Goal: Contribute content: Add original content to the website for others to see

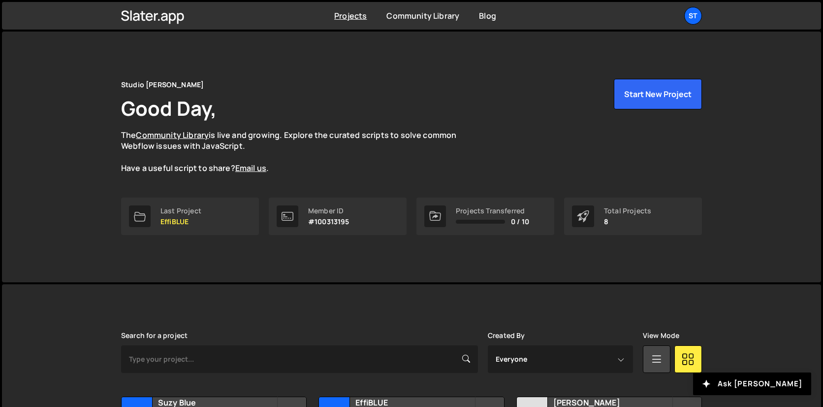
scroll to position [215, 0]
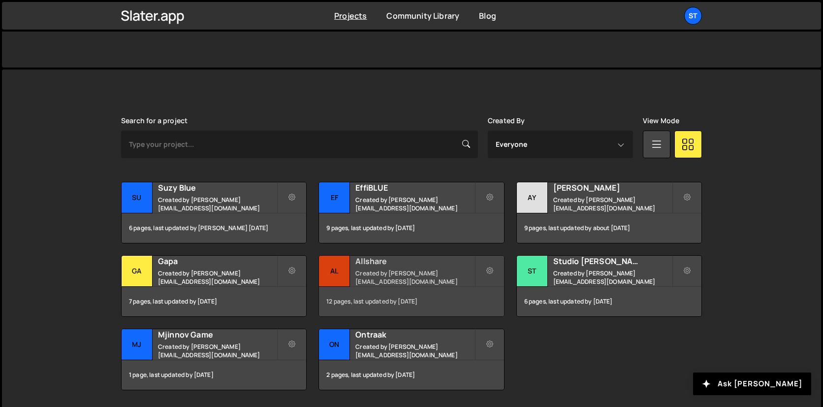
click at [356, 266] on h2 "Allshare" at bounding box center [414, 260] width 119 height 11
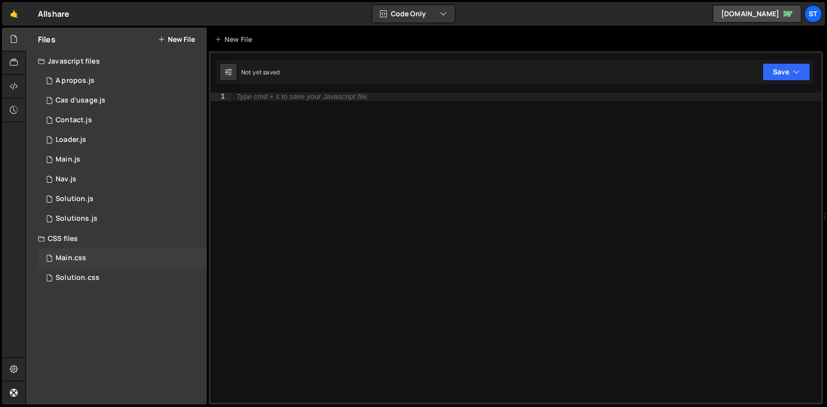
click at [79, 249] on div "Main.css 0" at bounding box center [122, 258] width 169 height 20
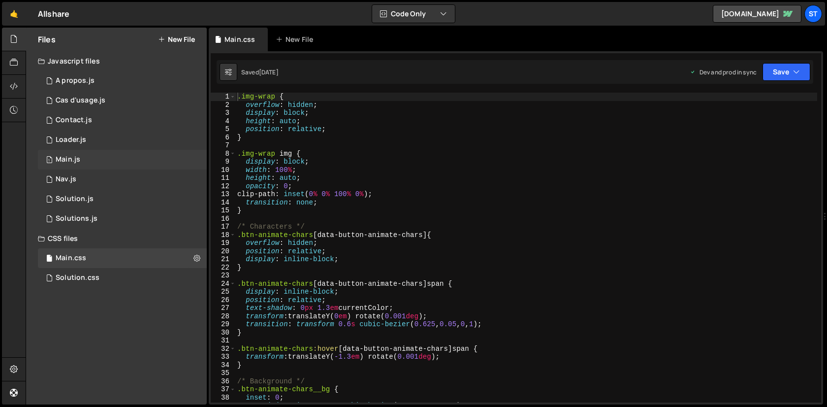
click at [78, 163] on div "Main.js" at bounding box center [68, 159] width 25 height 9
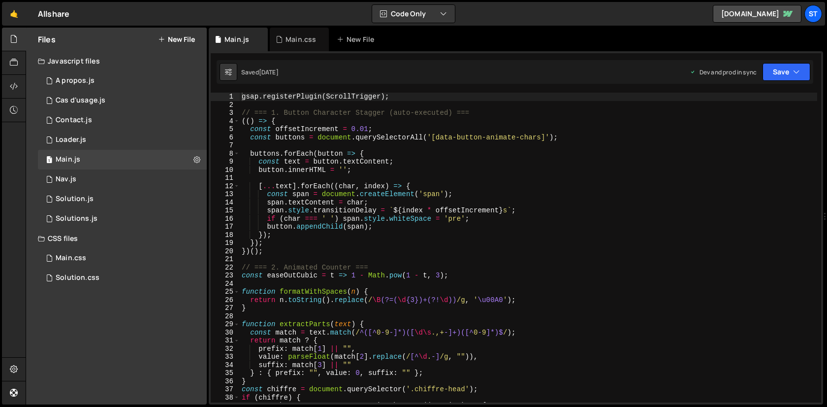
scroll to position [6527, 0]
type textarea "});"
click at [537, 235] on div "gsap . registerPlugin ( ScrollTrigger ) ; // === 1. Button Character Stagger (a…" at bounding box center [528, 256] width 577 height 326
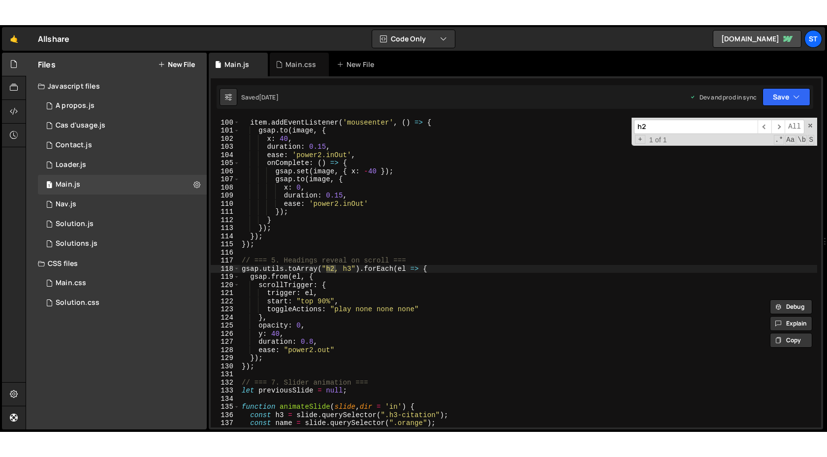
scroll to position [803, 0]
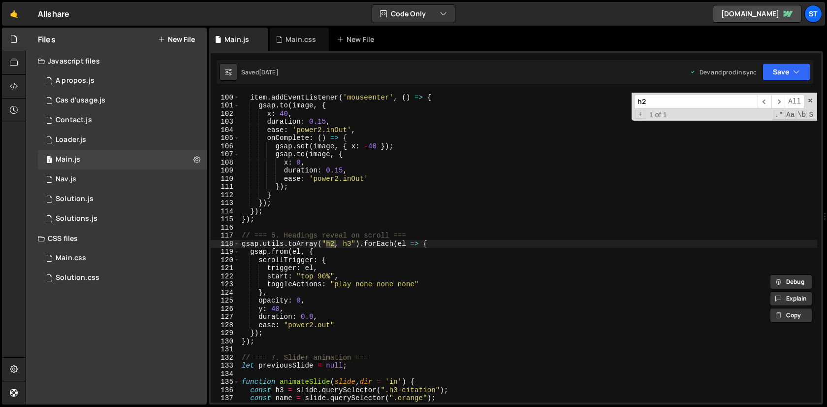
type input "h2"
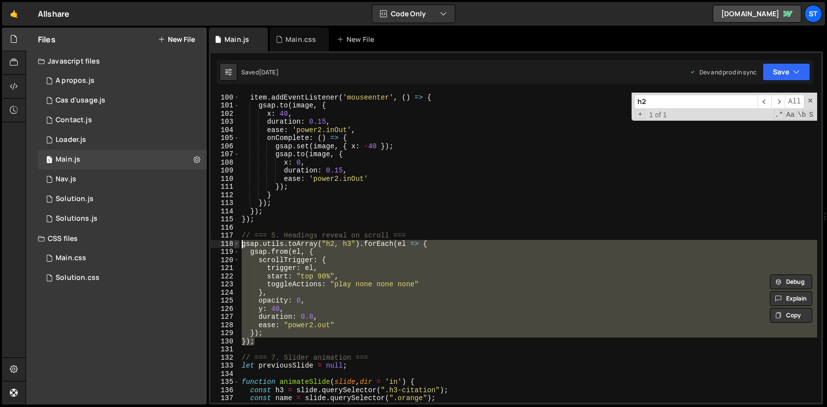
drag, startPoint x: 259, startPoint y: 342, endPoint x: 237, endPoint y: 240, distance: 103.8
click at [237, 240] on div "}); 99 100 101 102 103 104 105 106 107 108 109 110 111 112 113 114 115 116 117 …" at bounding box center [516, 248] width 610 height 310
click at [391, 261] on div "if ( ! image ) return ; item . addEventListener ( 'mouseenter' , ( ) => { gsap …" at bounding box center [528, 248] width 577 height 310
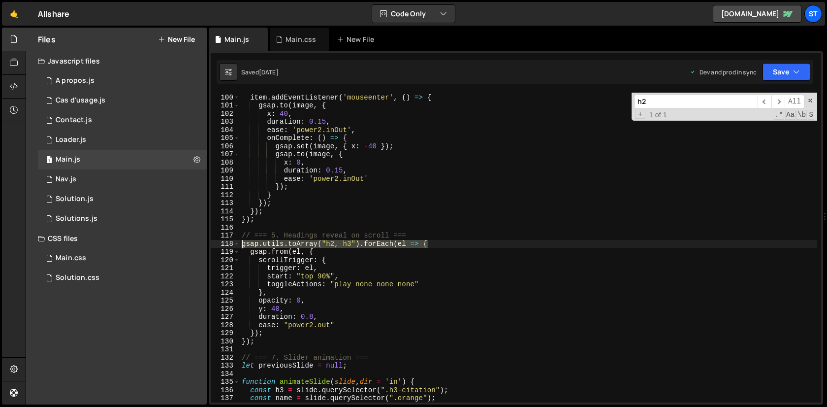
drag, startPoint x: 439, startPoint y: 241, endPoint x: 233, endPoint y: 244, distance: 206.7
click at [233, 244] on div "scrollTrigger: { 99 100 101 102 103 104 105 106 107 108 109 110 111 112 113 114…" at bounding box center [516, 248] width 610 height 310
paste textarea ":not(.no-anim)"
type textarea "gsap.utils.toArray("h2:not(.no-anim), h3").forEach(el => {"
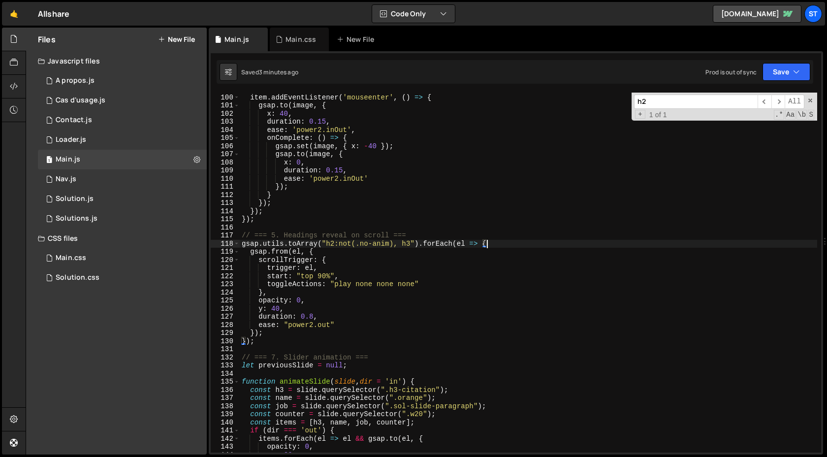
scroll to position [6477, 0]
click at [186, 39] on button "New File" at bounding box center [176, 39] width 37 height 8
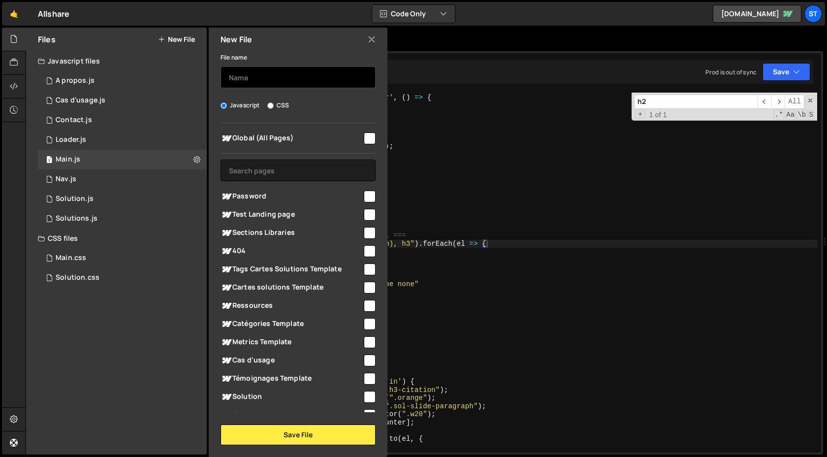
click at [275, 79] on input "text" at bounding box center [297, 77] width 155 height 22
type input "Ressources"
click at [364, 310] on input "checkbox" at bounding box center [370, 306] width 12 height 12
checkbox input "true"
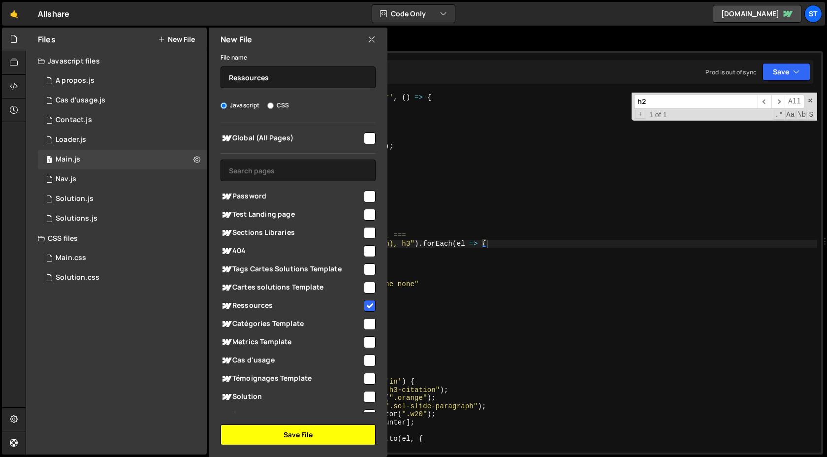
click at [308, 406] on button "Save File" at bounding box center [297, 434] width 155 height 21
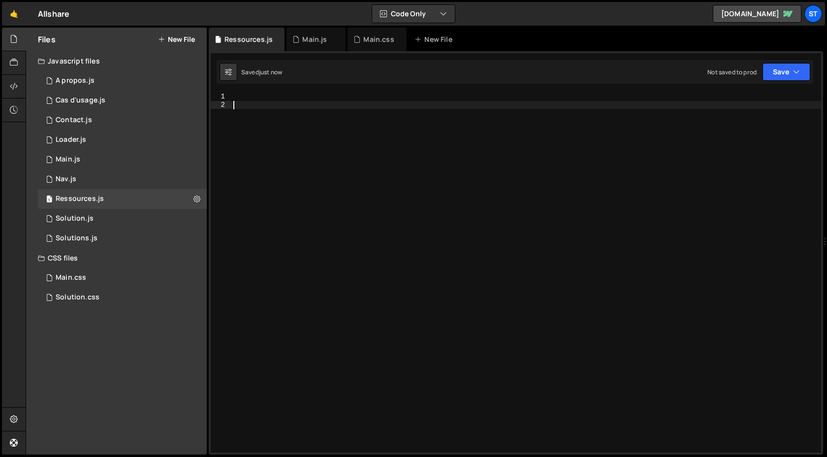
click at [492, 238] on div at bounding box center [526, 281] width 590 height 376
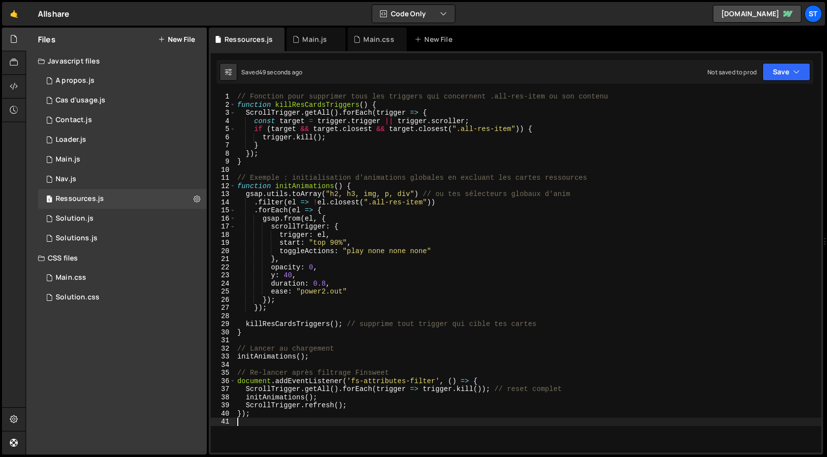
click at [456, 123] on div "// Fonction pour supprimer tous les triggers qui concernent .all-res-item ou so…" at bounding box center [528, 281] width 586 height 376
type textarea "});"
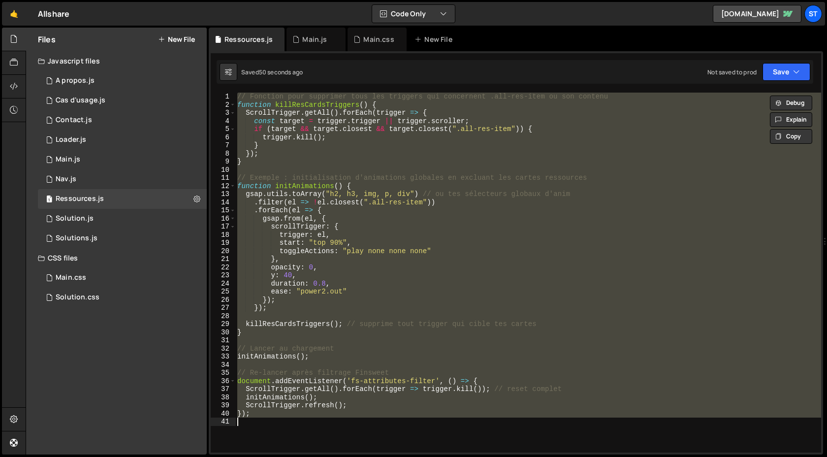
paste textarea
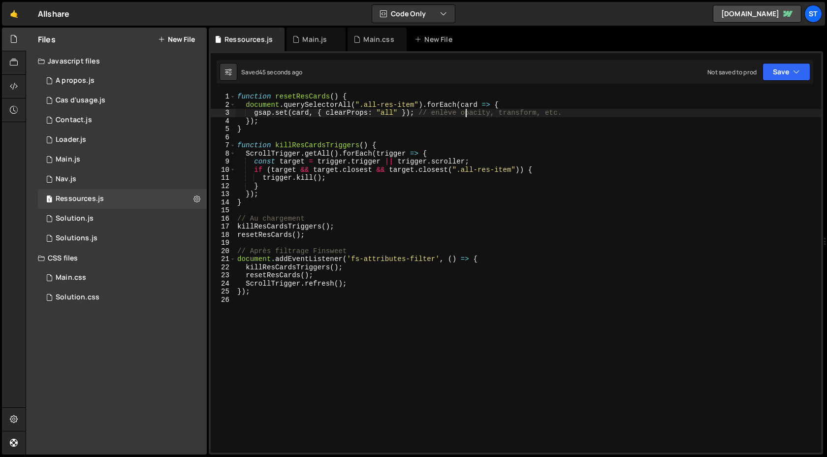
click at [465, 114] on div "function resetResCards ( ) { document . querySelectorAll ( ".all-res-item" ) . …" at bounding box center [528, 281] width 586 height 376
type textarea "});"
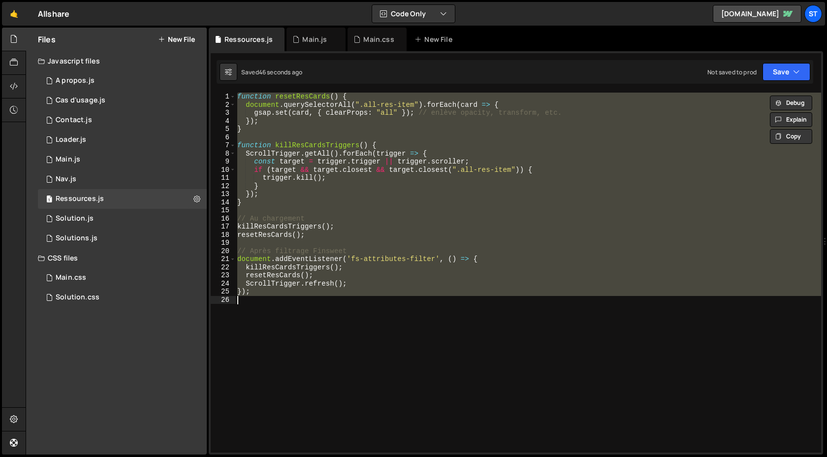
paste textarea
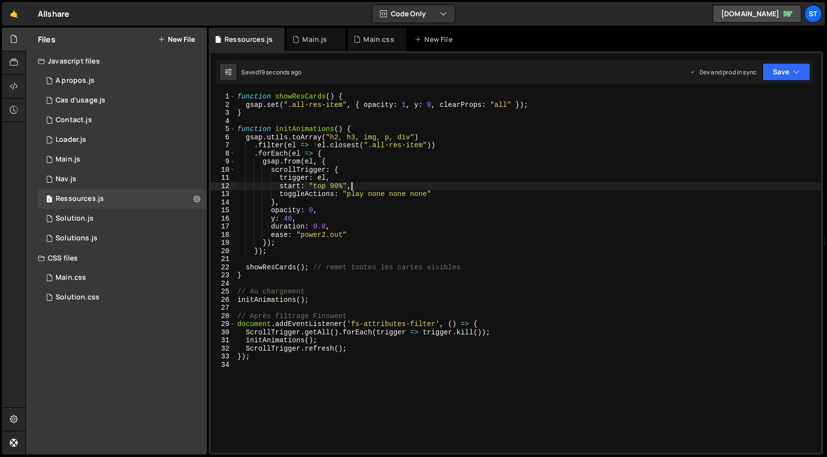
click at [416, 182] on div "function showResCards ( ) { gsap . set ( ".all-res-item" , { opacity : 1 , y : …" at bounding box center [528, 281] width 586 height 376
type textarea "});"
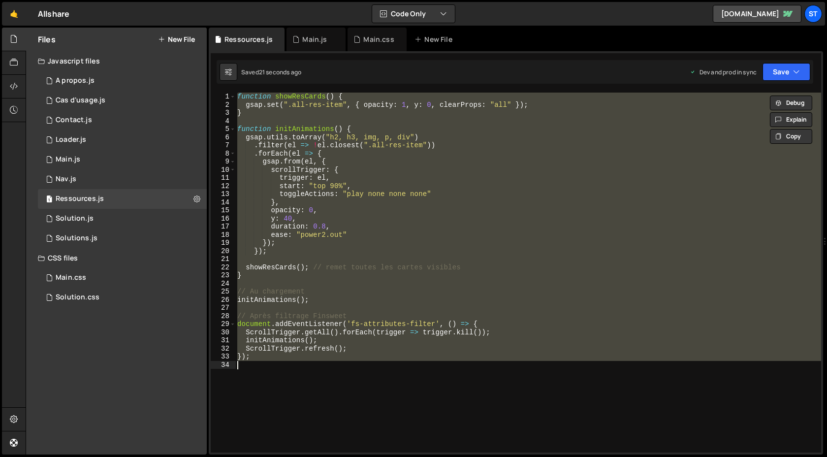
paste textarea
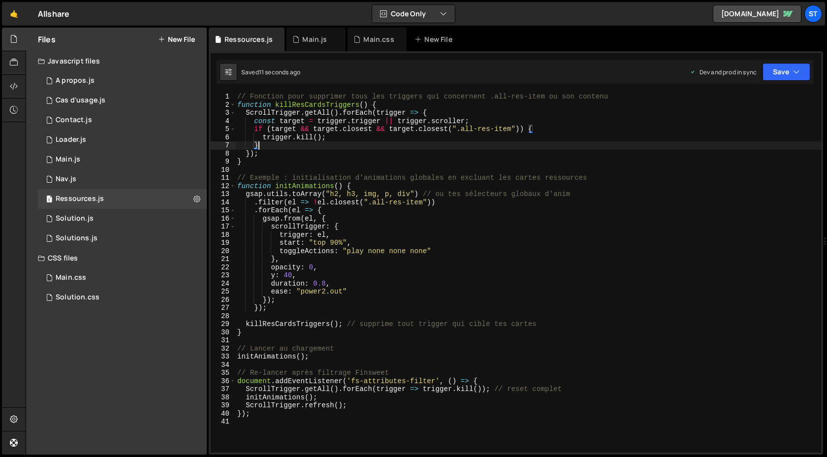
click at [461, 145] on div "// Fonction pour supprimer tous les triggers qui concernent .all-res-item ou so…" at bounding box center [528, 281] width 586 height 376
type textarea "});"
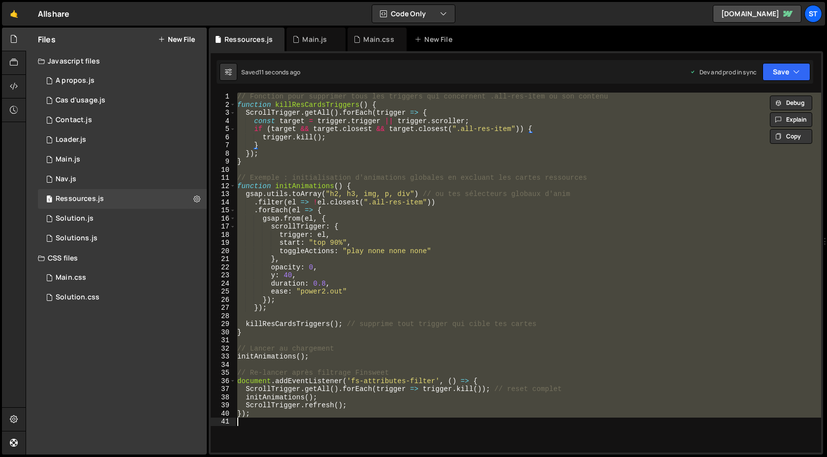
paste textarea
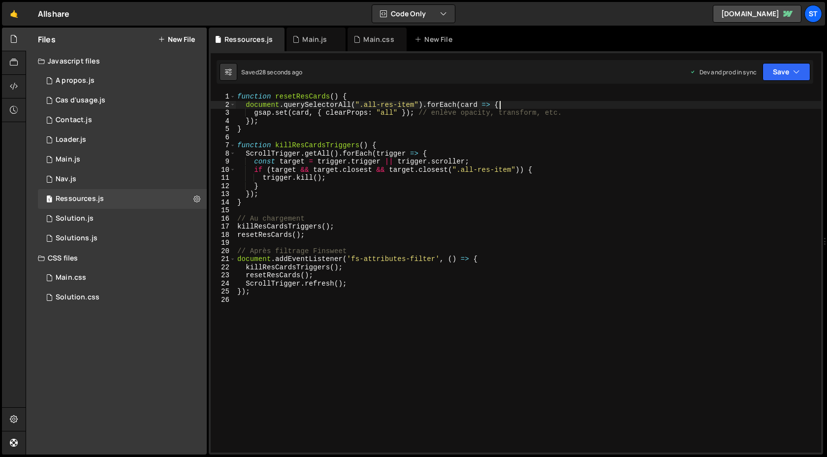
click at [513, 107] on div "function resetResCards ( ) { document . querySelectorAll ( ".all-res-item" ) . …" at bounding box center [528, 281] width 586 height 376
type textarea "});"
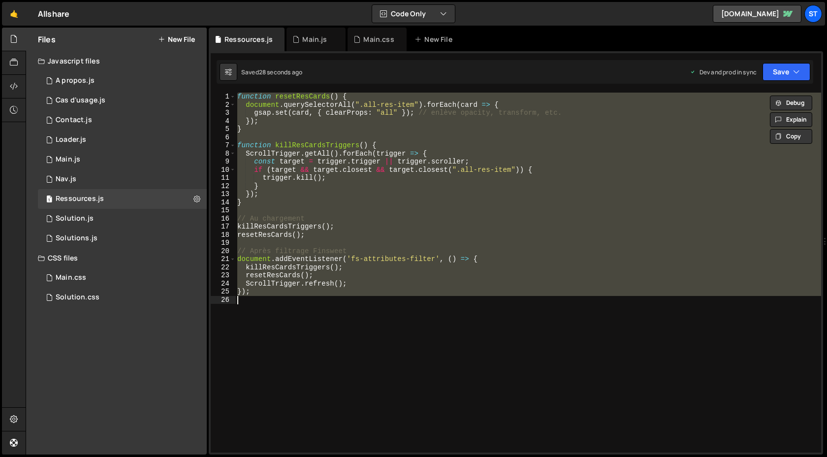
paste textarea
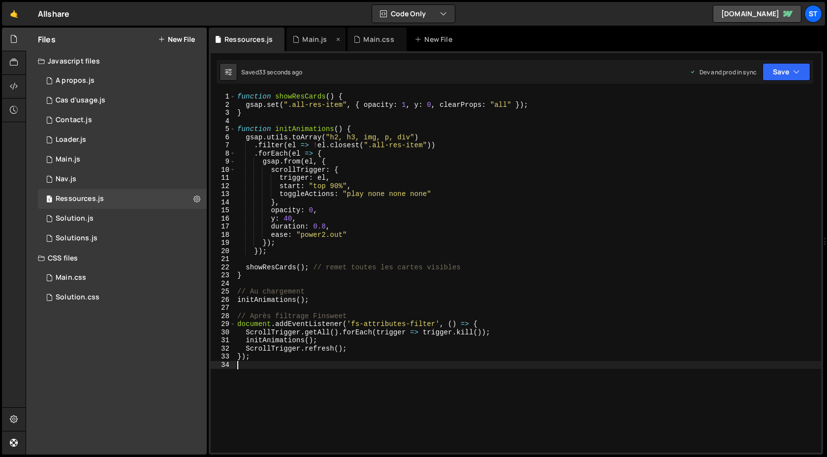
click at [309, 42] on div "Main.js" at bounding box center [314, 39] width 25 height 10
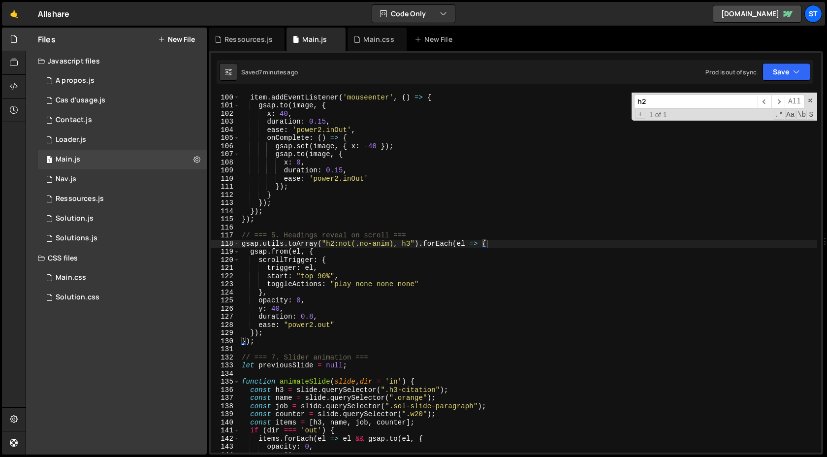
scroll to position [6477, 0]
type textarea "scrollTrigger: {"
click at [404, 262] on div "if ( ! image ) return ; item . addEventListener ( 'mouseenter' , ( ) => { gsap …" at bounding box center [528, 273] width 577 height 376
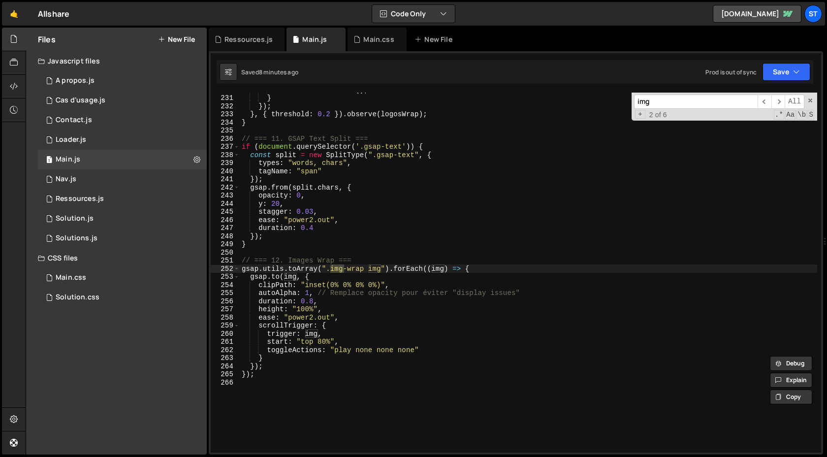
scroll to position [1866, 0]
type input "img"
click at [236, 38] on div "Ressources.js" at bounding box center [248, 39] width 48 height 10
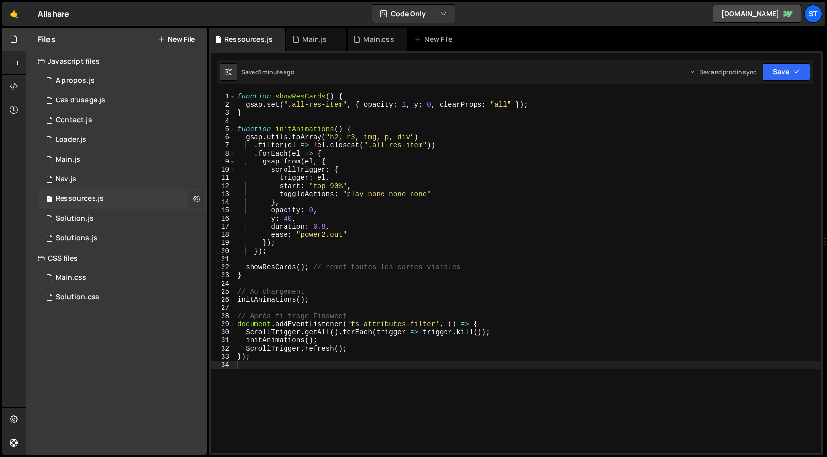
click at [198, 198] on icon at bounding box center [196, 198] width 7 height 9
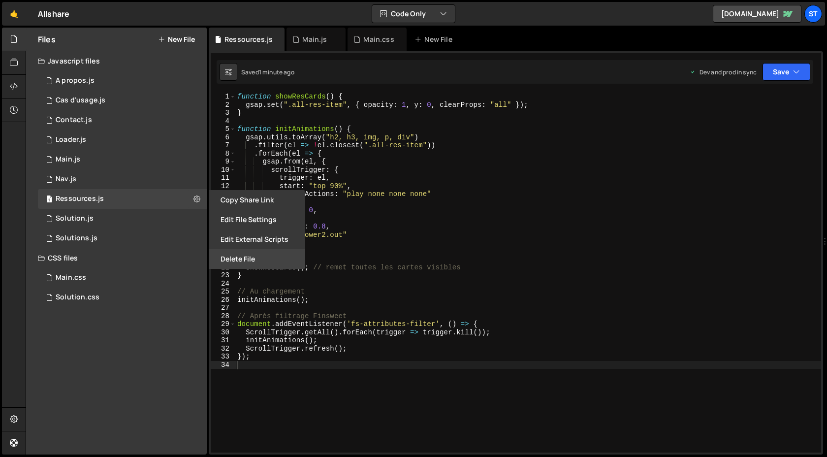
click at [258, 261] on button "Delete File" at bounding box center [257, 259] width 96 height 20
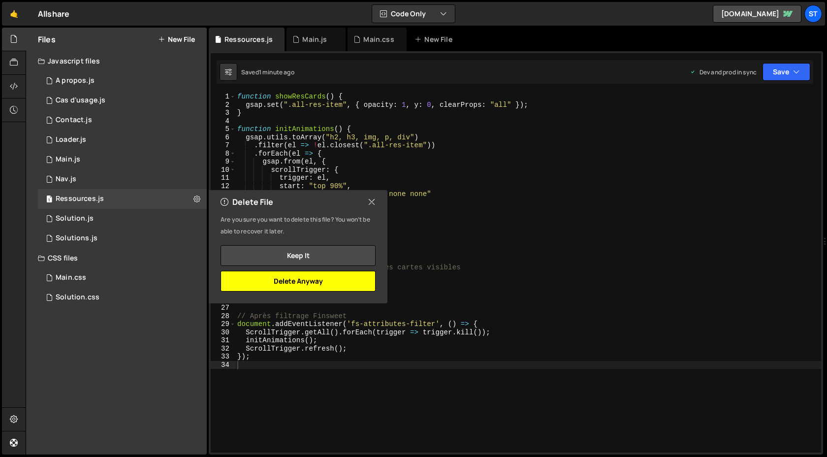
click at [315, 282] on button "Delete Anyway" at bounding box center [297, 281] width 155 height 21
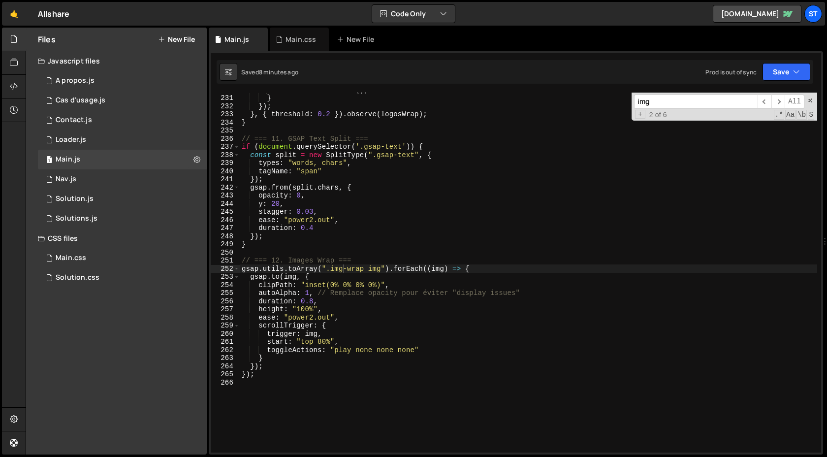
scroll to position [6477, 0]
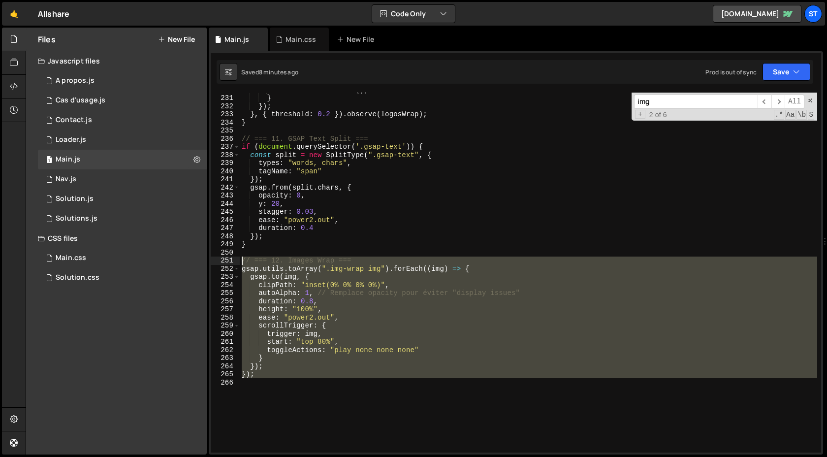
drag, startPoint x: 323, startPoint y: 394, endPoint x: 222, endPoint y: 257, distance: 169.9
click at [222, 257] on div "230 231 232 233 234 235 236 237 238 239 240 241 242 243 244 245 246 247 248 249…" at bounding box center [516, 273] width 610 height 360
click at [338, 376] on div "observer . disconnect ( ) ; } }) ; } , { threshold : 0.2 }) . observe ( logosWr…" at bounding box center [528, 274] width 577 height 376
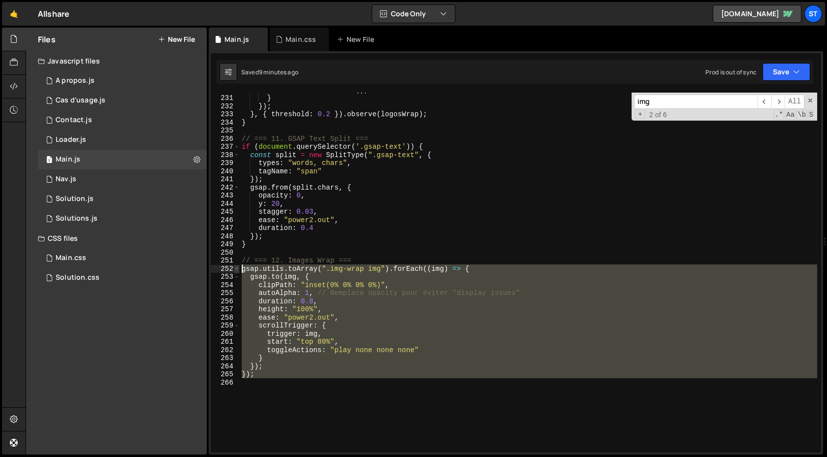
drag, startPoint x: 287, startPoint y: 402, endPoint x: 237, endPoint y: 269, distance: 142.5
click at [237, 269] on div "}); 230 231 232 233 234 235 236 237 238 239 240 241 242 243 244 245 246 247 248…" at bounding box center [516, 273] width 610 height 360
type textarea "gsap.utils.toArray(".img-wrap img").forEach((img) => { [DOMAIN_NAME](img, {"
paste textarea
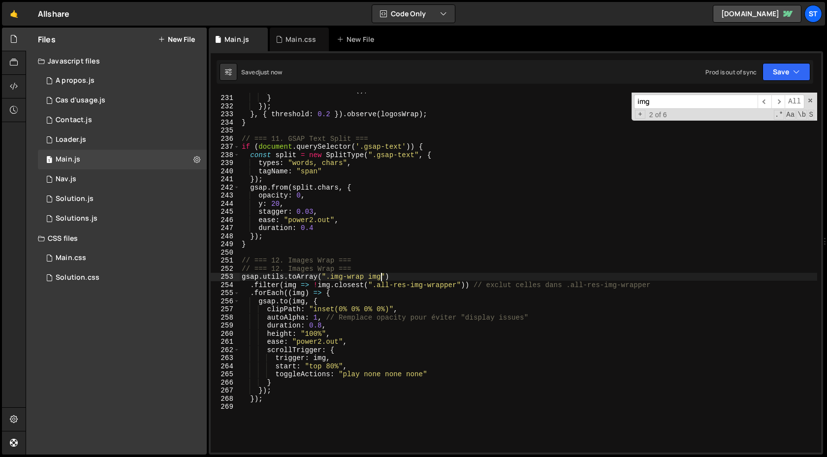
click at [382, 277] on div "observer . disconnect ( ) ; } }) ; } , { threshold : 0.2 }) . observe ( logosWr…" at bounding box center [528, 274] width 577 height 376
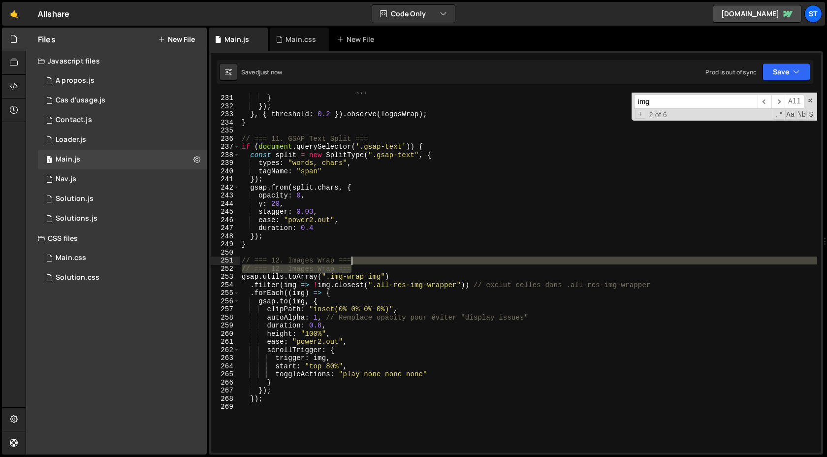
drag, startPoint x: 382, startPoint y: 271, endPoint x: 380, endPoint y: 262, distance: 9.7
click at [380, 262] on div "observer . disconnect ( ) ; } }) ; } , { threshold : 0.2 }) . observe ( logosWr…" at bounding box center [528, 274] width 577 height 376
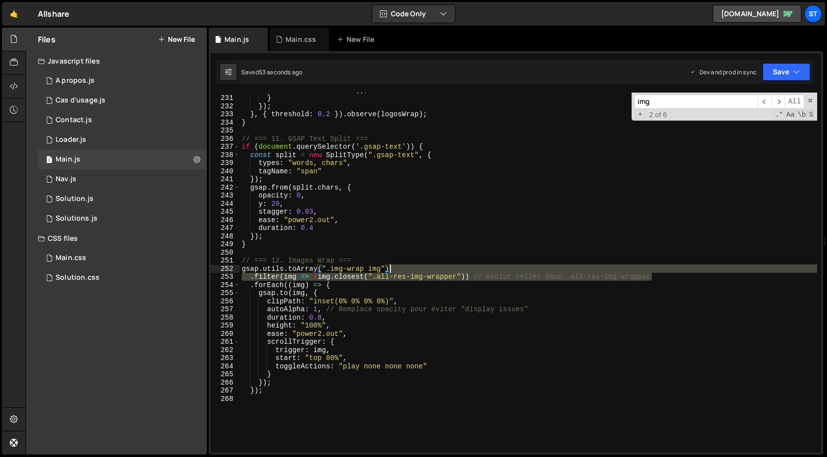
drag, startPoint x: 701, startPoint y: 278, endPoint x: 693, endPoint y: 270, distance: 11.1
click at [693, 270] on div "observer . disconnect ( ) ; } }) ; } , { threshold : 0.2 }) . observe ( logosWr…" at bounding box center [528, 274] width 577 height 376
type textarea "gsap.utils.toArray(".img-wrap img")"
